Goal: Check status

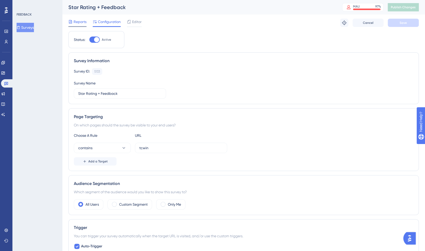
click at [79, 20] on span "Reports" at bounding box center [80, 22] width 13 height 6
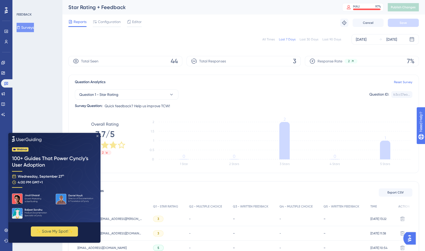
click at [98, 135] on icon "Close Preview" at bounding box center [97, 136] width 2 height 2
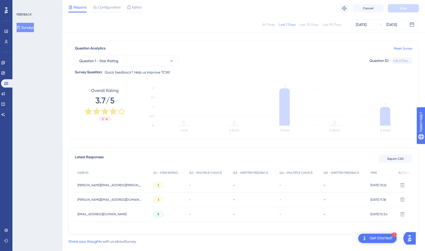
scroll to position [32, 0]
click at [366, 24] on div "[DATE]" at bounding box center [361, 24] width 11 height 6
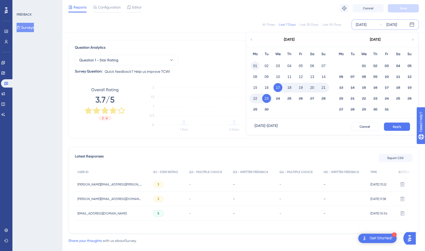
click at [256, 66] on button "01" at bounding box center [255, 65] width 9 height 9
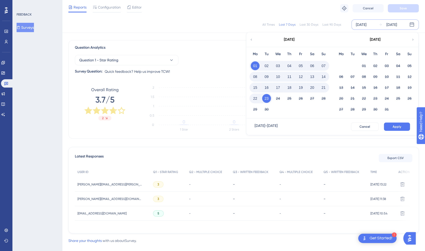
click at [279, 78] on button "10" at bounding box center [277, 76] width 9 height 9
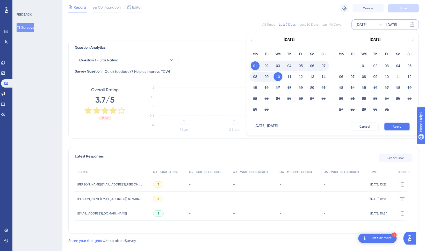
click at [390, 126] on button "Apply" at bounding box center [397, 126] width 26 height 8
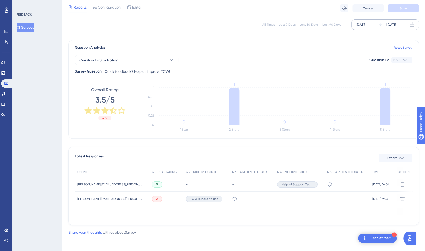
click at [397, 26] on div "[DATE]" at bounding box center [391, 24] width 11 height 6
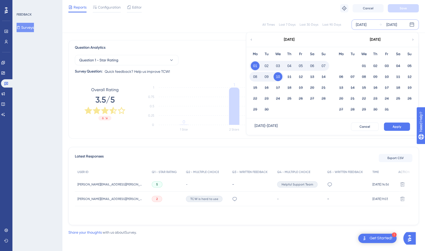
click at [256, 64] on button "01" at bounding box center [255, 65] width 9 height 9
click at [266, 97] on button "23" at bounding box center [266, 98] width 9 height 9
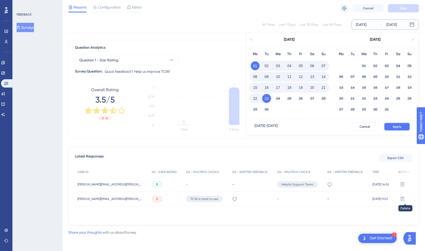
click at [398, 127] on span "Apply" at bounding box center [397, 127] width 9 height 4
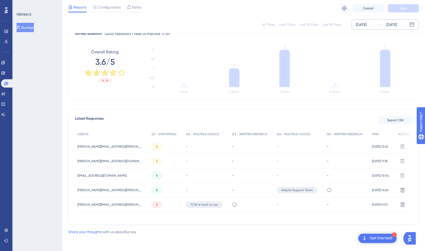
scroll to position [72, 0]
